Goal: Task Accomplishment & Management: Manage account settings

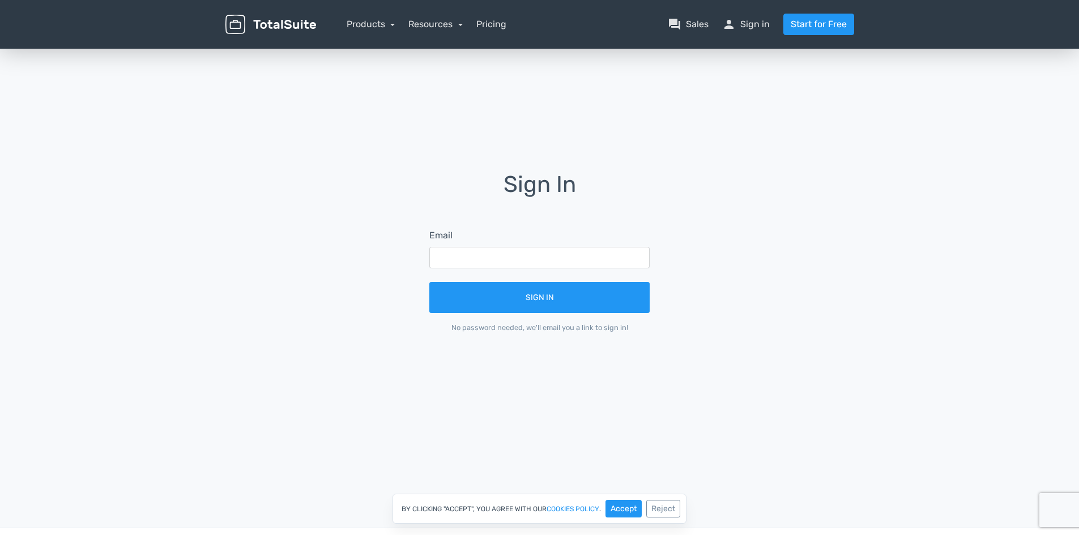
click at [294, 25] on img at bounding box center [270, 25] width 91 height 20
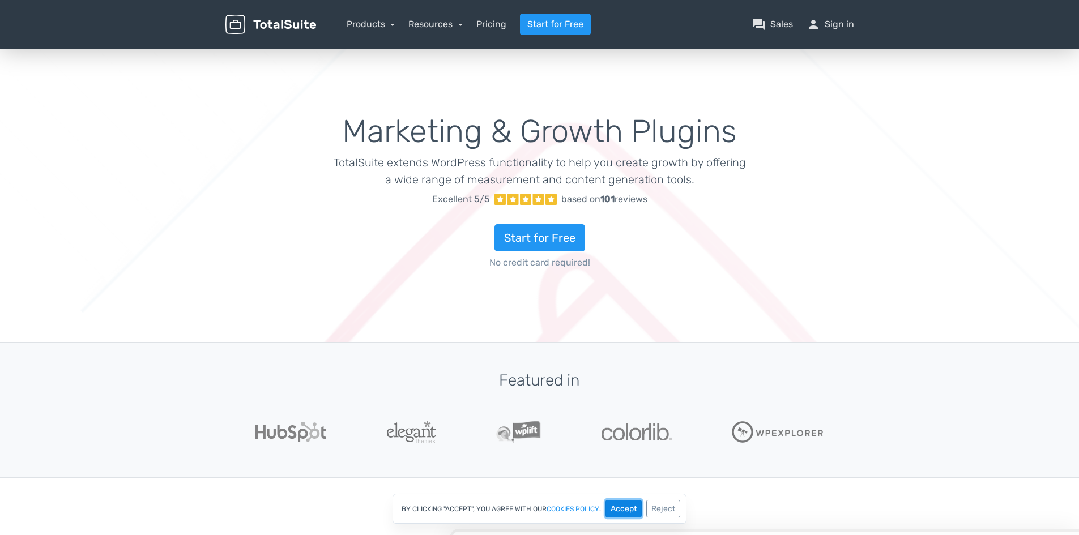
click at [621, 504] on button "Accept" at bounding box center [624, 509] width 36 height 18
click at [836, 24] on link "person Sign in" at bounding box center [831, 25] width 48 height 14
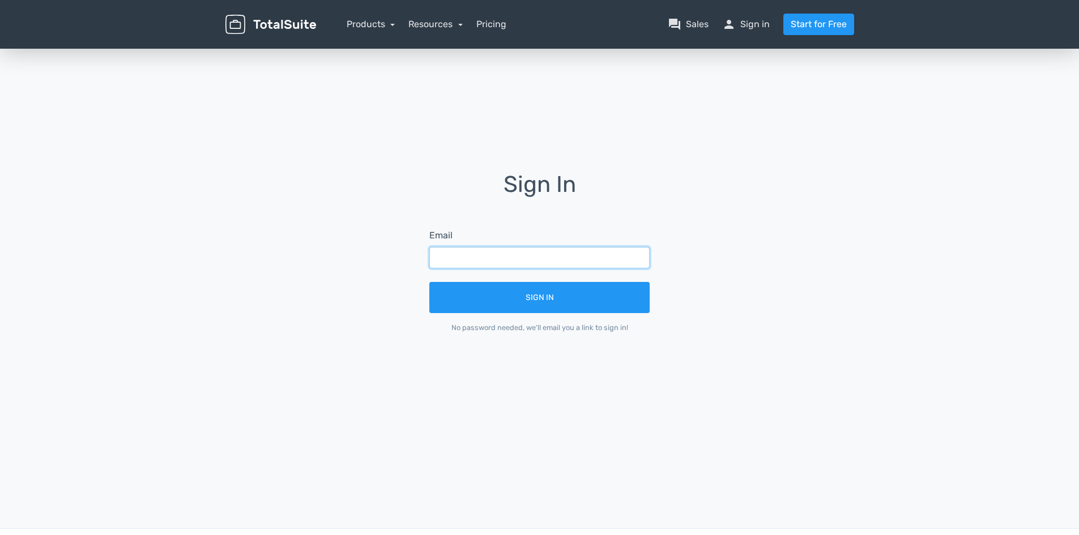
click at [551, 258] on input "text" at bounding box center [539, 258] width 220 height 22
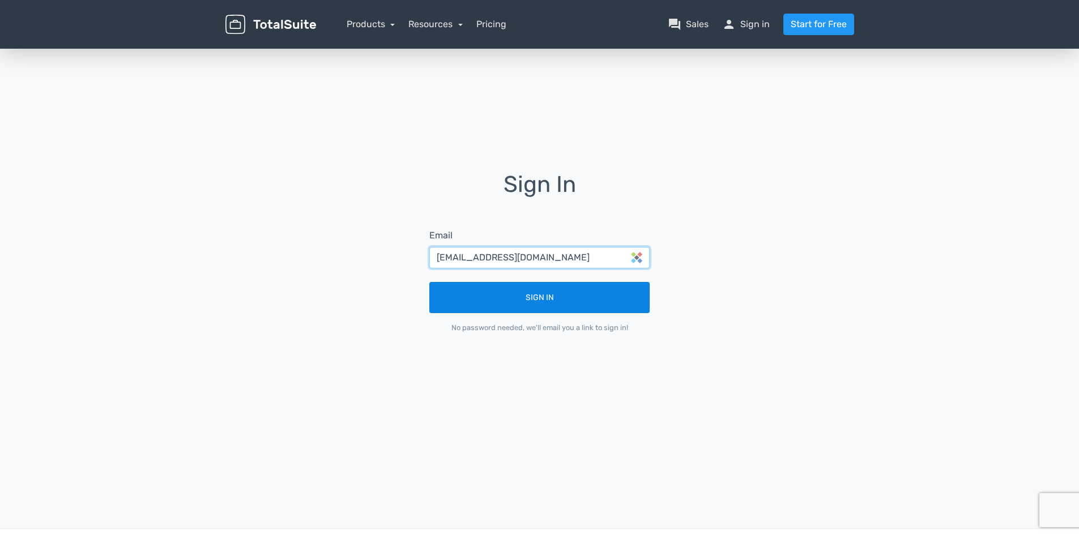
type input "[EMAIL_ADDRESS][DOMAIN_NAME]"
click at [429, 282] on button "Sign In" at bounding box center [539, 297] width 220 height 31
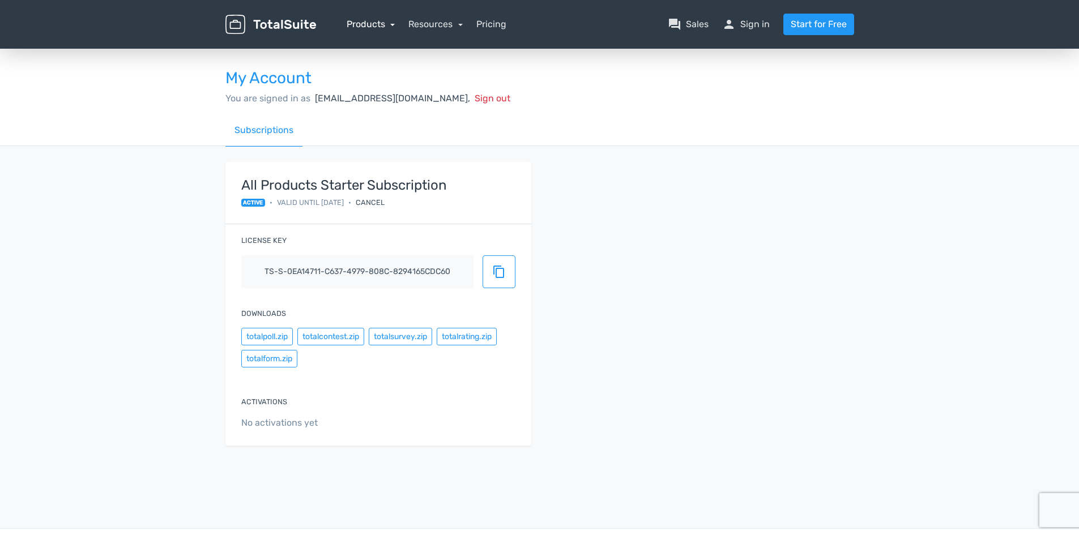
click at [366, 25] on link "Products" at bounding box center [371, 24] width 49 height 11
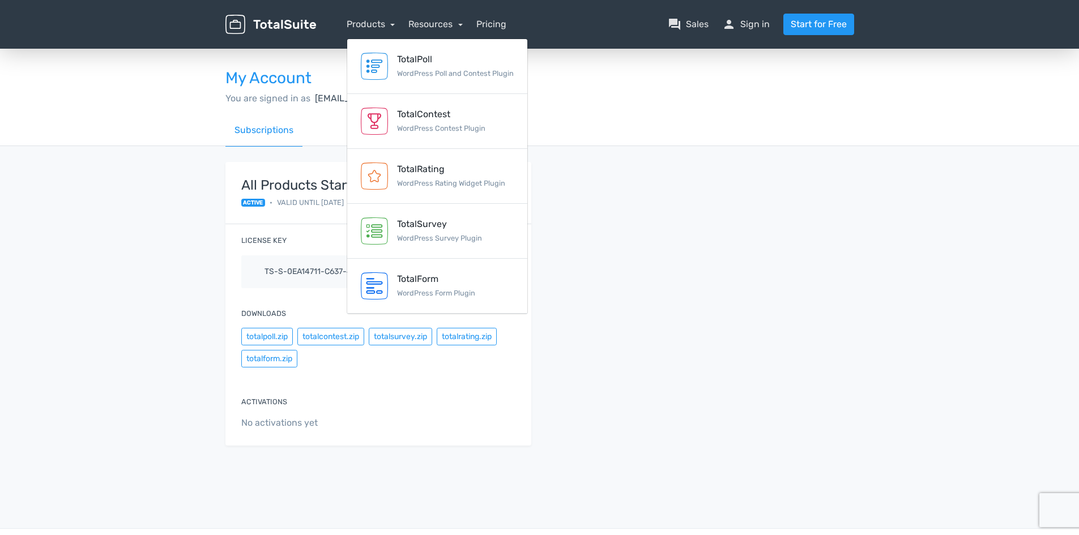
click at [674, 309] on div "All Products Starter Subscription active • Valid until [DATE] • Cancel License …" at bounding box center [540, 310] width 646 height 297
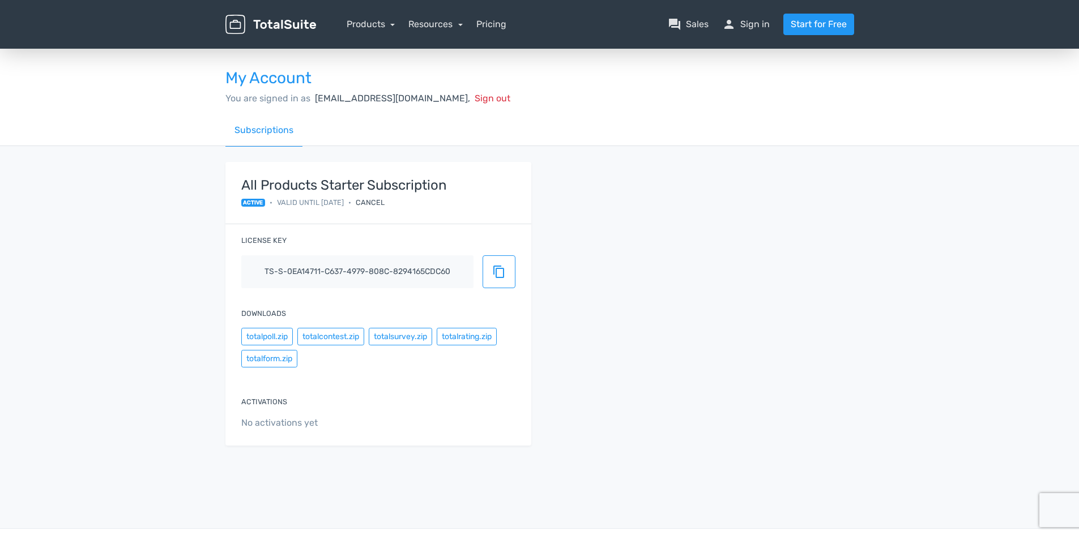
click at [295, 25] on img at bounding box center [270, 25] width 91 height 20
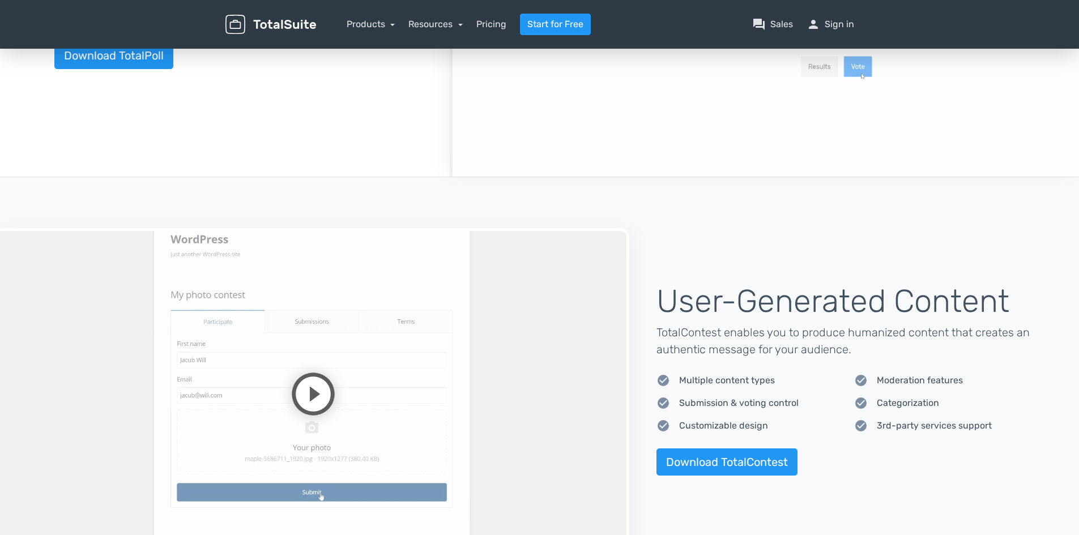
scroll to position [567, 0]
